Goal: Task Accomplishment & Management: Manage account settings

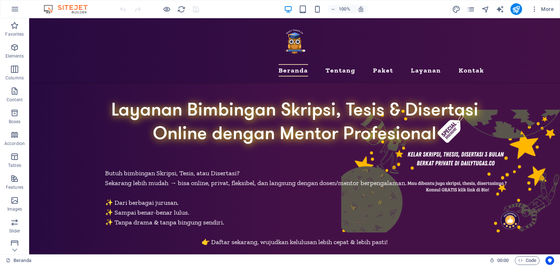
scroll to position [292, 0]
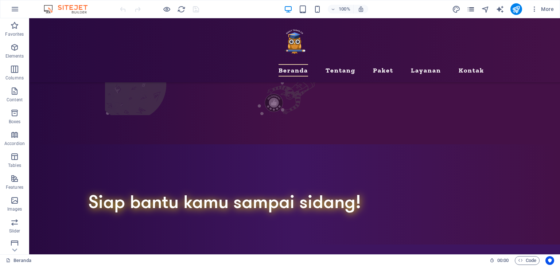
click at [0, 0] on icon "pages" at bounding box center [0, 0] width 0 height 0
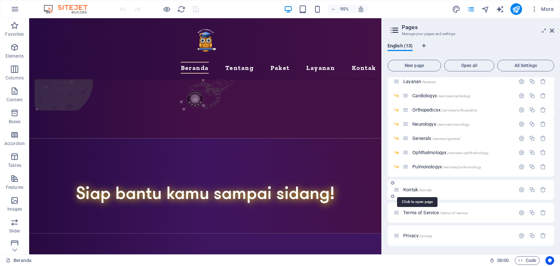
click at [419, 189] on span "/kontak" at bounding box center [425, 190] width 13 height 4
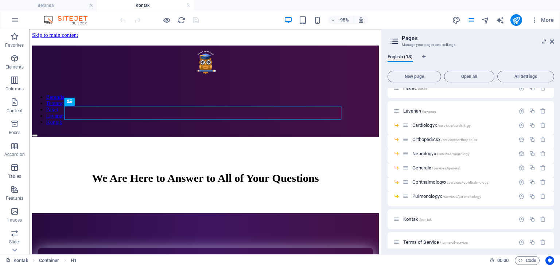
scroll to position [0, 0]
click at [0, 0] on icon at bounding box center [0, 0] width 0 height 0
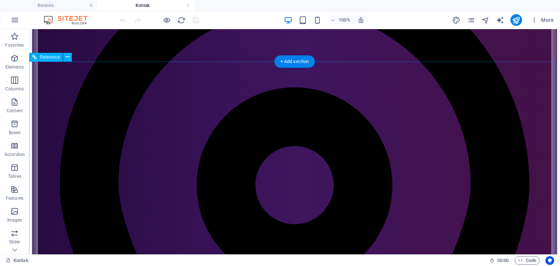
scroll to position [371, 0]
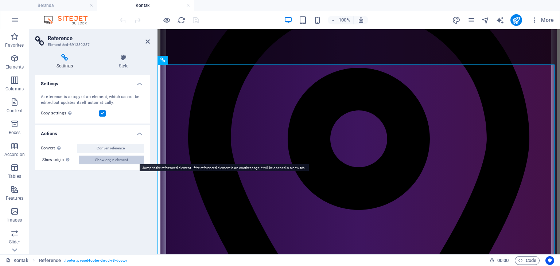
click at [108, 159] on span "Show origin element" at bounding box center [111, 160] width 33 height 9
select select "footer"
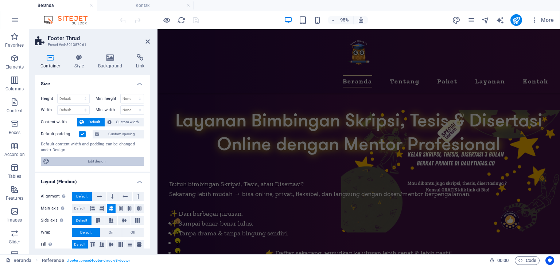
scroll to position [0, 0]
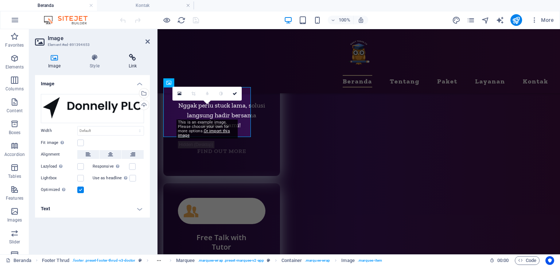
click at [128, 63] on h4 "Link" at bounding box center [133, 61] width 34 height 15
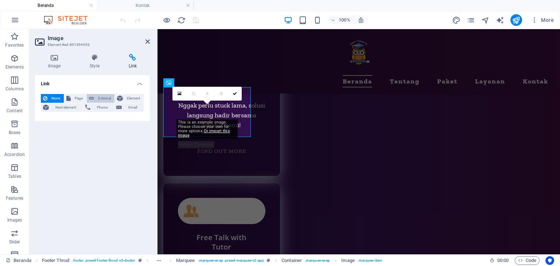
click at [107, 98] on span "External" at bounding box center [104, 98] width 16 height 9
select select "blank"
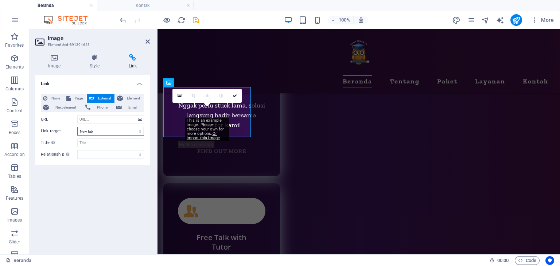
click at [118, 131] on select "New tab Same tab Overlay" at bounding box center [110, 131] width 67 height 9
click at [106, 121] on input "URL" at bounding box center [110, 119] width 67 height 9
paste input "[URL][DOMAIN_NAME][DOMAIN_NAME]"
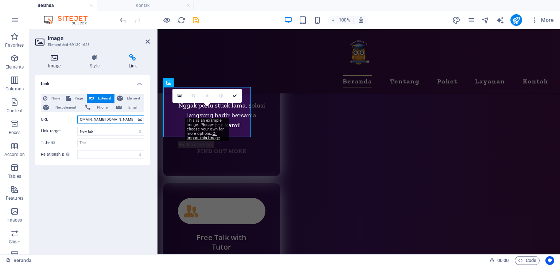
type input "[URL][DOMAIN_NAME][DOMAIN_NAME]"
click at [53, 60] on icon at bounding box center [54, 57] width 39 height 7
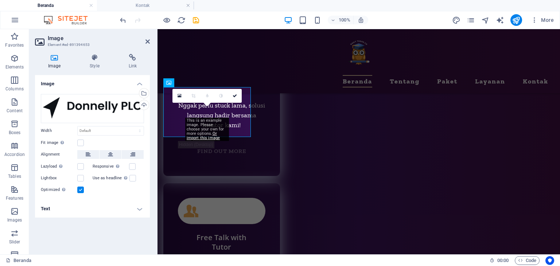
click at [96, 204] on h4 "Text" at bounding box center [92, 208] width 115 height 17
